Goal: Find contact information: Find contact information

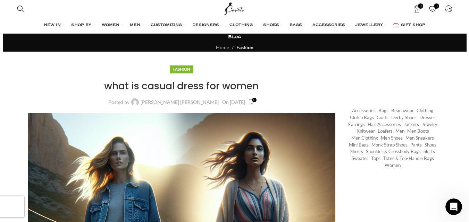
scroll to position [4346, 0]
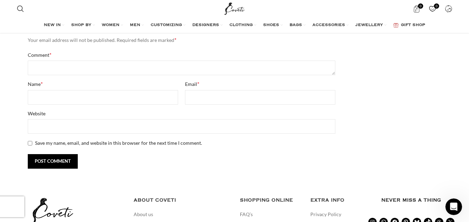
click at [212, 151] on form "Your email address will not be published. Required fields are marked * Comment …" at bounding box center [181, 102] width 315 height 132
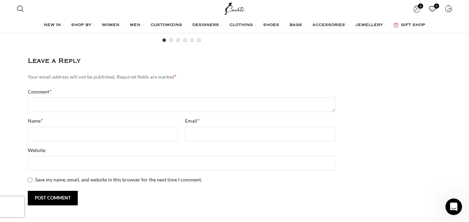
scroll to position [4309, 0]
click at [58, 106] on textarea "Comment *" at bounding box center [182, 106] width 308 height 15
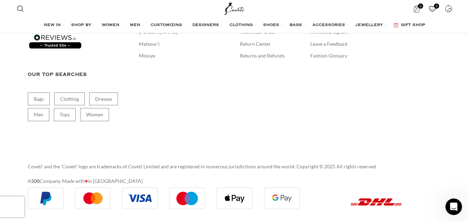
click at [405, 74] on div "Never miss a thing Instagram WhatsApp Facebook Pinterest Bluesky TikTok Threads…" at bounding box center [411, 51] width 60 height 195
click at [264, 104] on div "SHOPPING ONLINE FAQ’s Contact us Gift Shop Book A Stylist Brand directory Track…" at bounding box center [270, 51] width 60 height 195
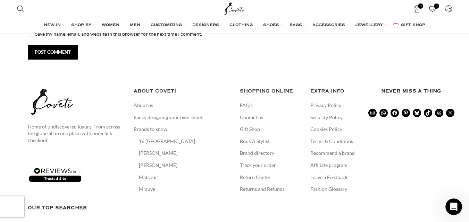
scroll to position [4455, 0]
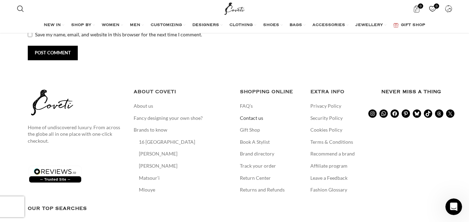
click at [253, 118] on link "Contact us" at bounding box center [252, 118] width 24 height 7
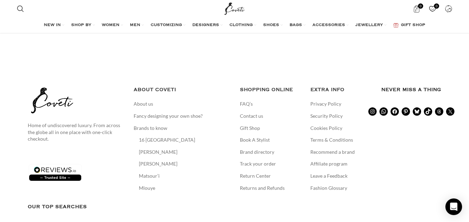
scroll to position [499, 0]
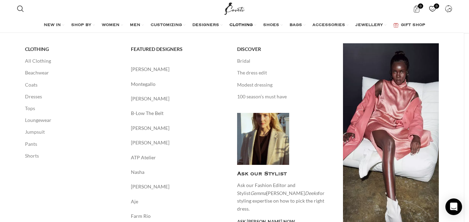
click at [257, 109] on div "DISCOVER Bridal The dress edit Modest dressing 100 season’s must have Ask our S…" at bounding box center [285, 134] width 96 height 182
